Goal: Task Accomplishment & Management: Use online tool/utility

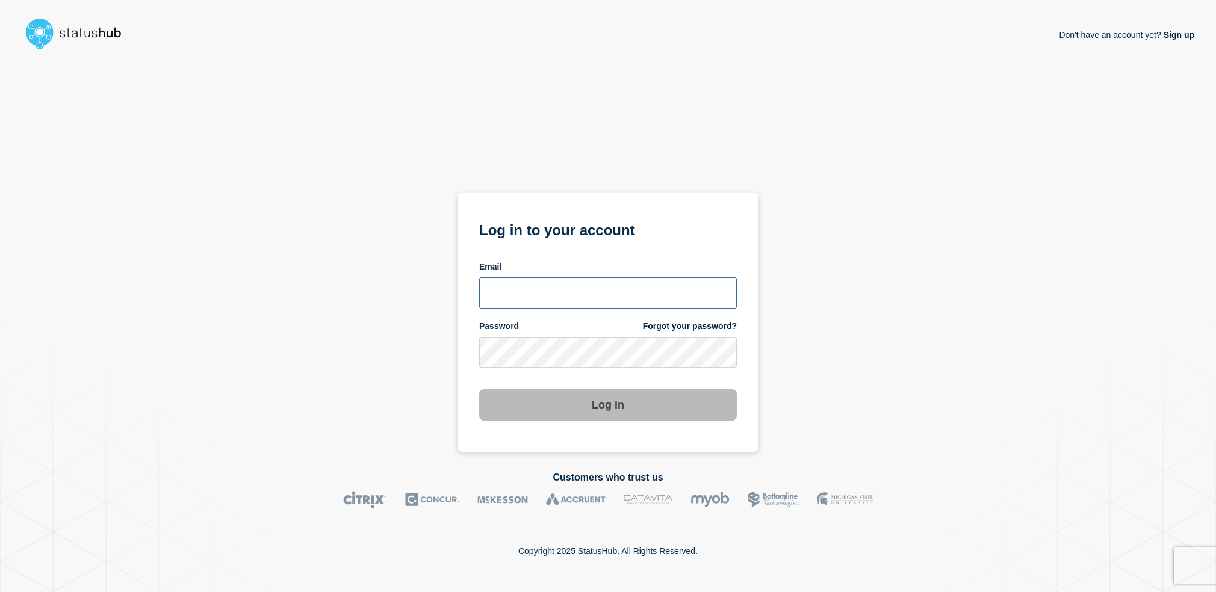
click at [582, 288] on input "email input" at bounding box center [608, 292] width 258 height 31
type input "[PERSON_NAME][EMAIL_ADDRESS][PERSON_NAME][DOMAIN_NAME]"
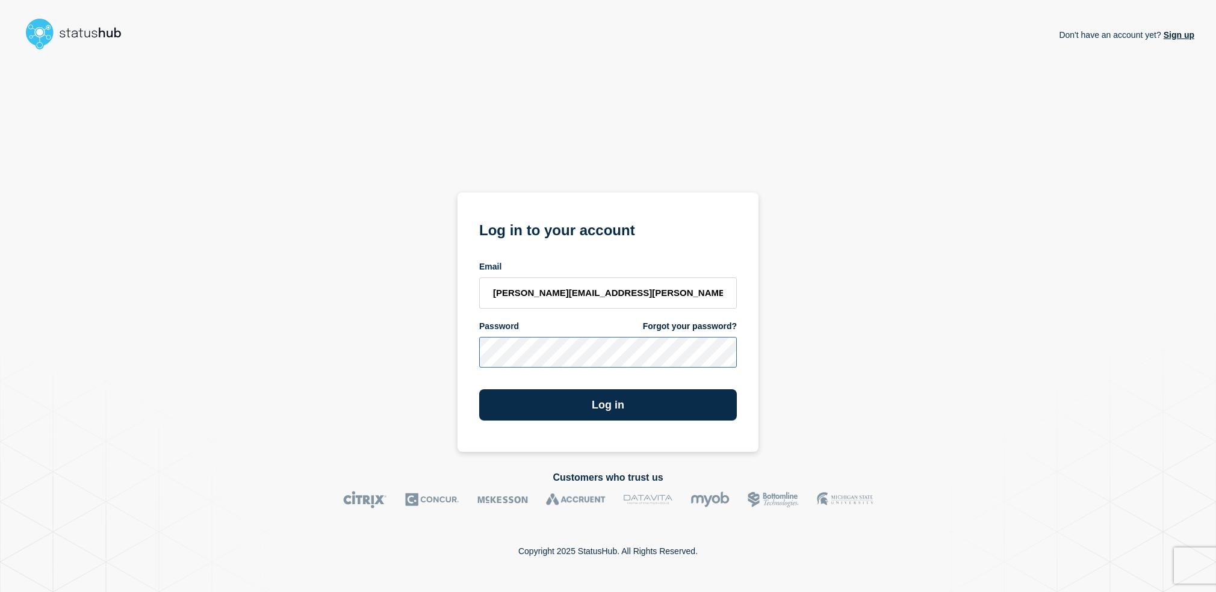
click at [479, 389] on button "Log in" at bounding box center [608, 404] width 258 height 31
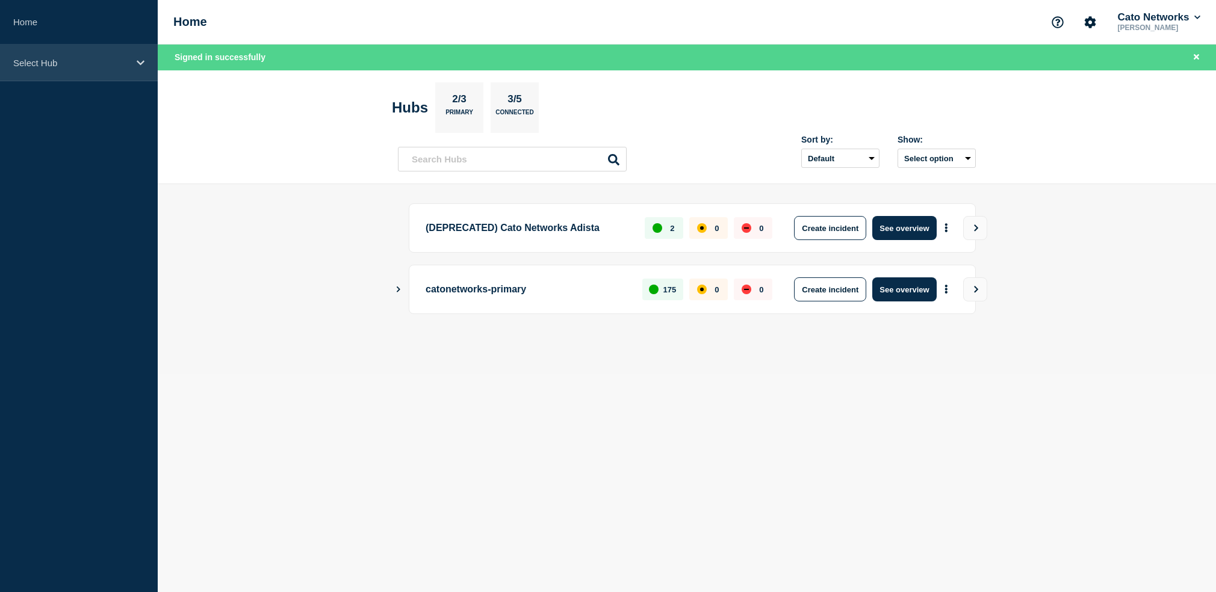
click at [40, 49] on div "Select Hub" at bounding box center [79, 63] width 158 height 37
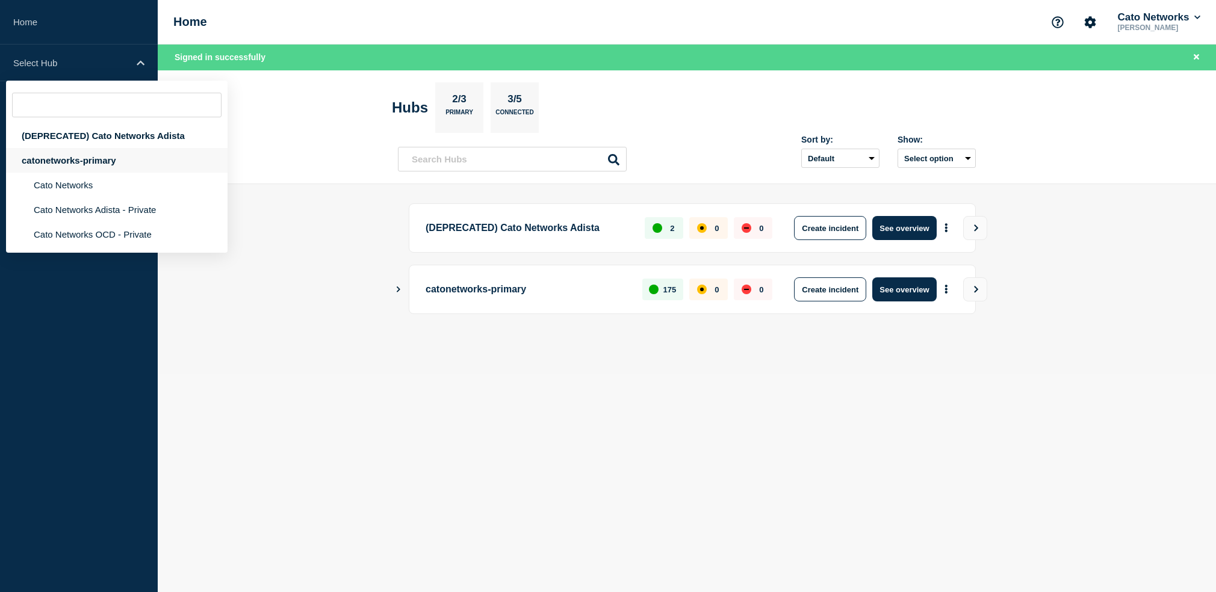
click at [78, 169] on div "catonetworks-primary" at bounding box center [116, 160] width 221 height 25
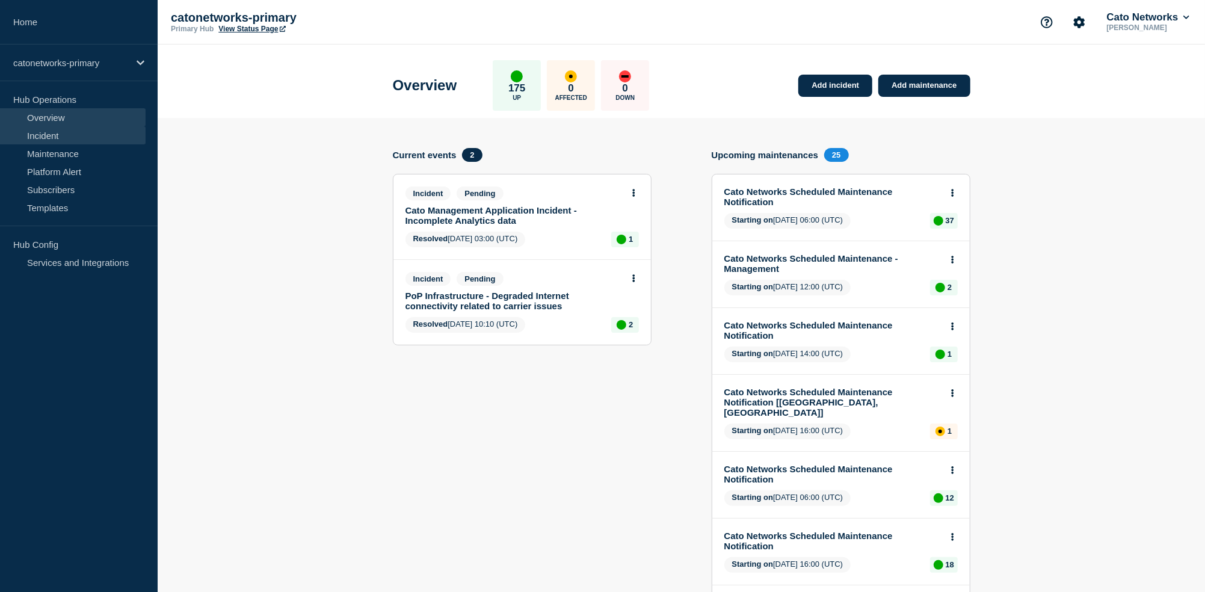
click at [56, 136] on link "Incident" at bounding box center [73, 135] width 146 height 18
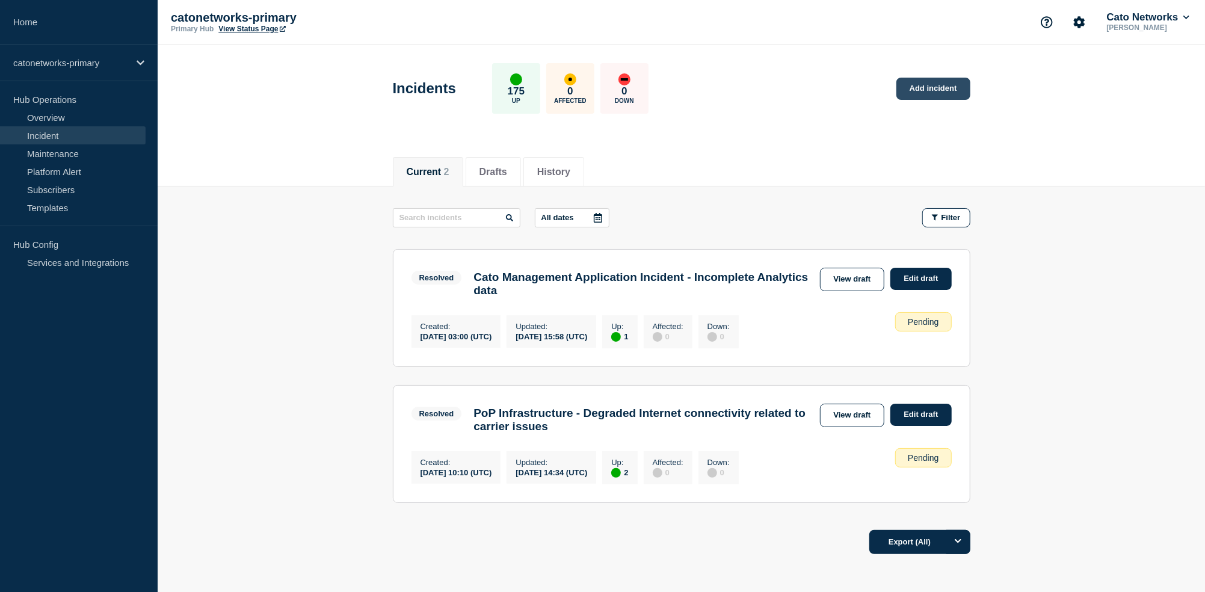
click at [918, 91] on link "Add incident" at bounding box center [934, 89] width 74 height 22
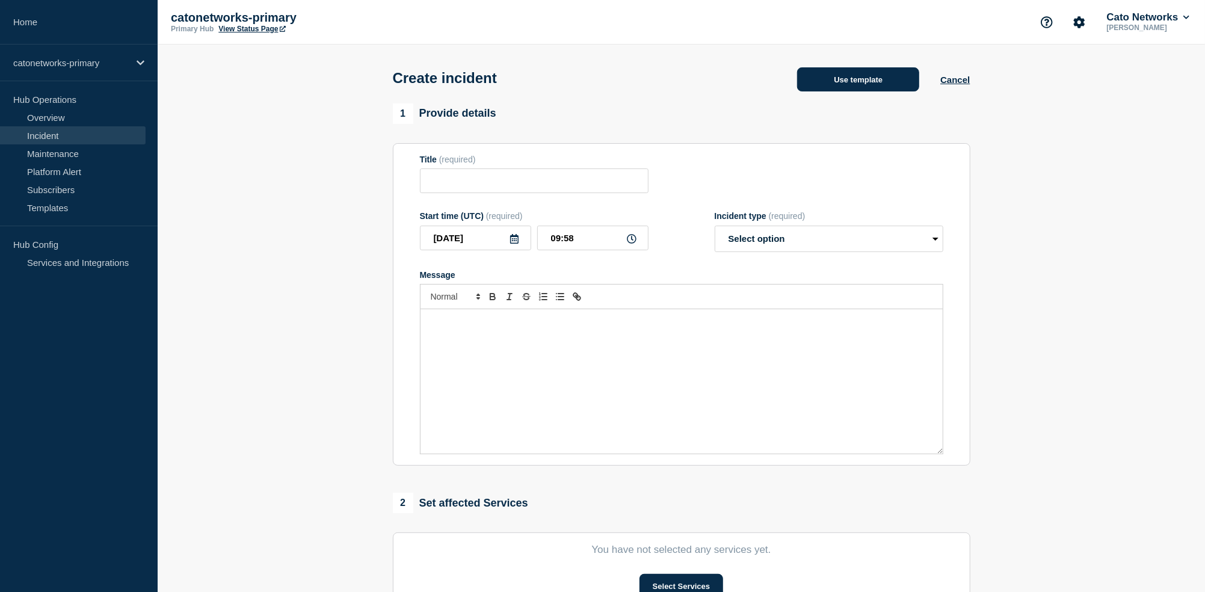
click at [844, 81] on button "Use template" at bounding box center [858, 79] width 122 height 24
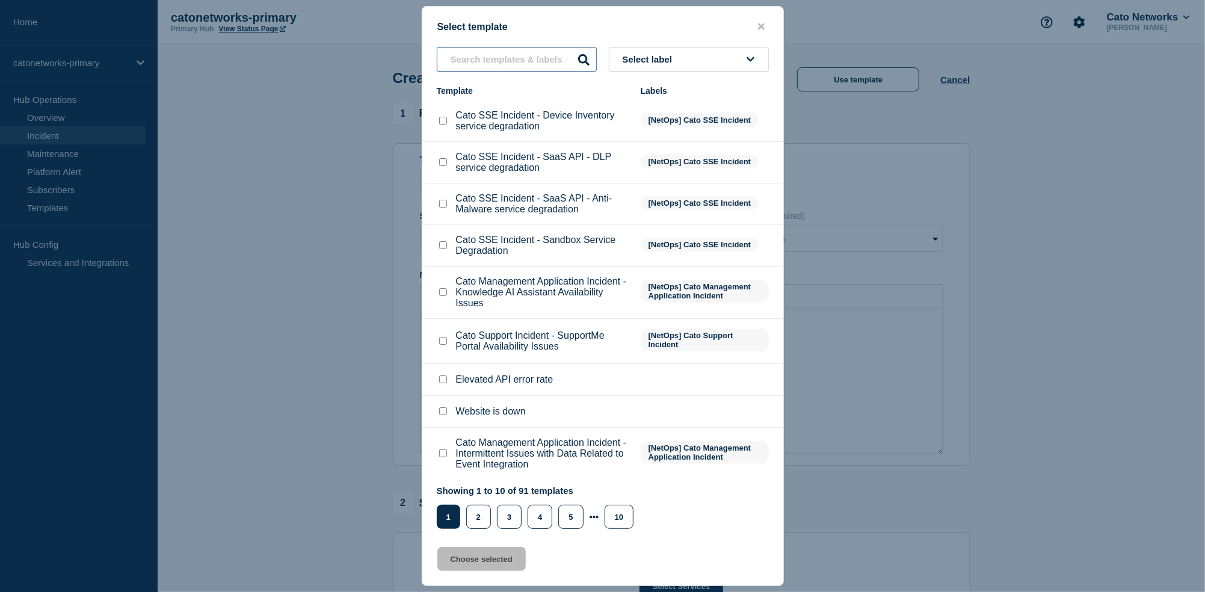
click at [500, 66] on input "text" at bounding box center [517, 59] width 160 height 25
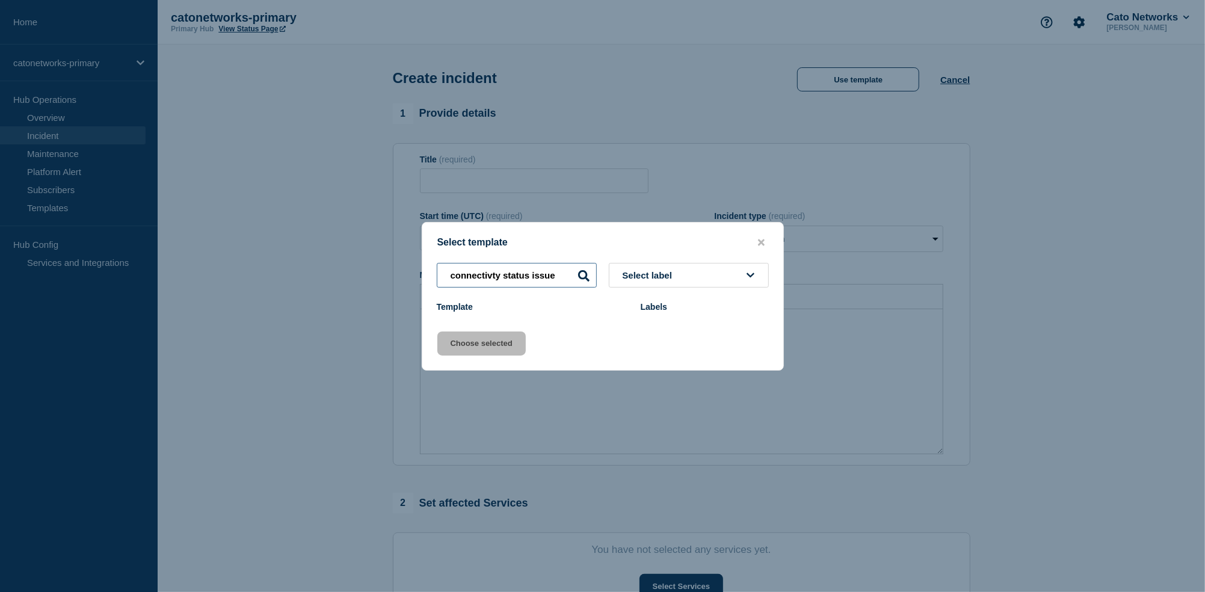
click at [490, 275] on input "connectivty status issue" at bounding box center [517, 275] width 160 height 25
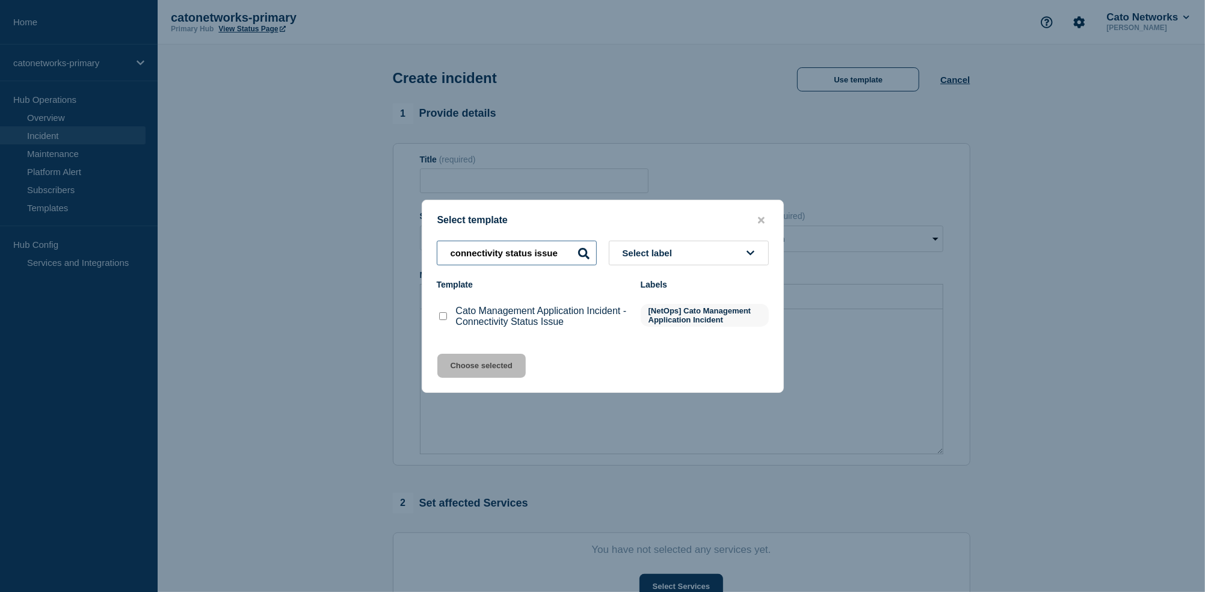
type input "connectivity status issue"
click at [443, 322] on div at bounding box center [443, 317] width 12 height 12
click at [444, 317] on input "Cato Management Application Incident - Connectivity Status Issue checkbox" at bounding box center [443, 316] width 8 height 8
checkbox input "true"
click at [503, 375] on button "Choose selected" at bounding box center [481, 366] width 88 height 24
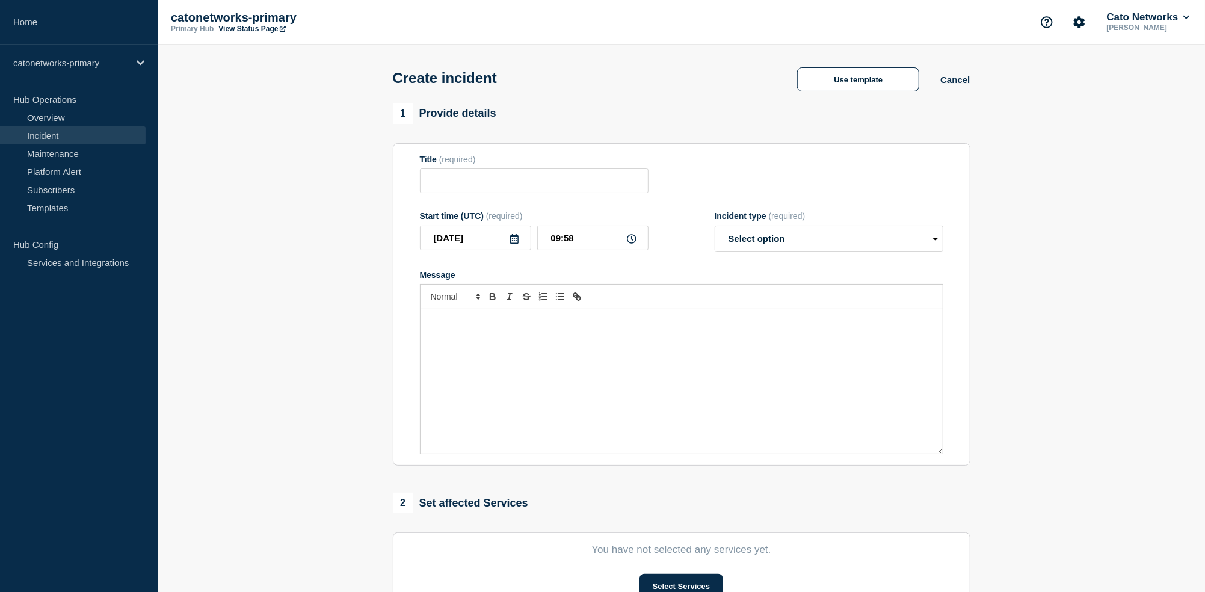
type input "Cato Management Application Incident - Connectivity Status Issue"
select select "investigating"
radio input "false"
radio input "true"
